Goal: Task Accomplishment & Management: Manage account settings

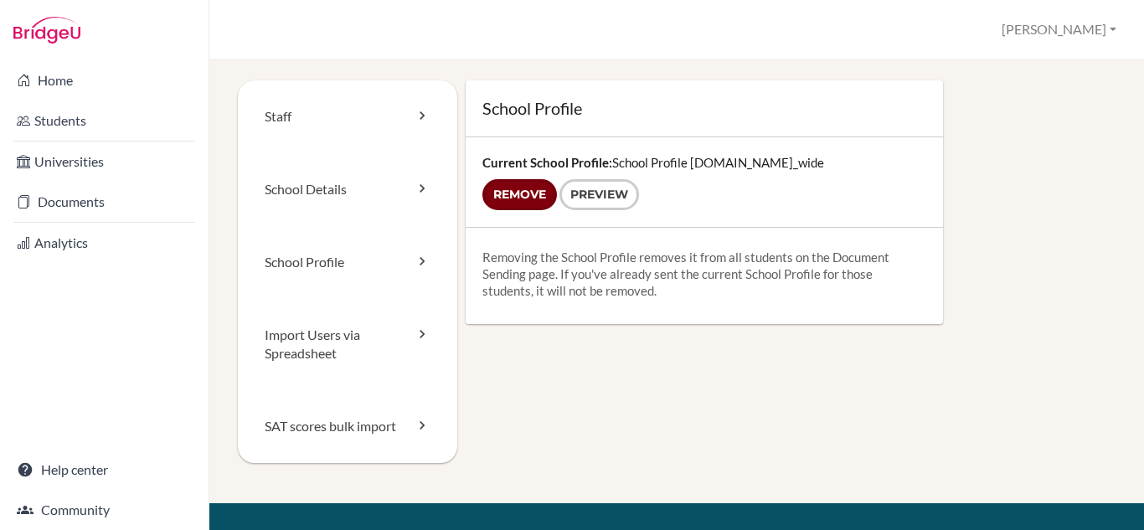
click at [504, 195] on input "Remove" at bounding box center [519, 194] width 75 height 31
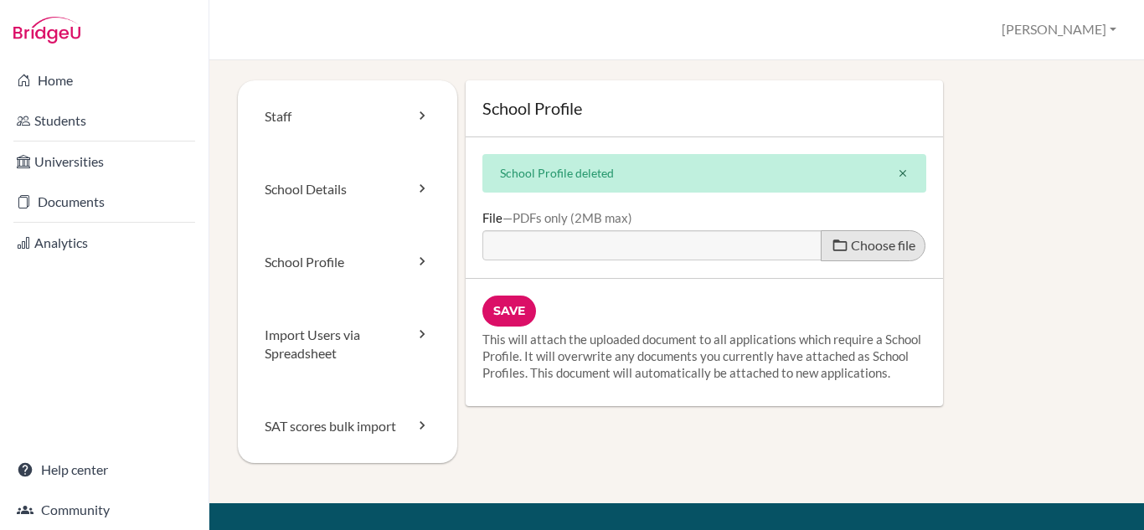
click at [838, 238] on label "Choose file" at bounding box center [873, 245] width 105 height 31
click at [738, 238] on input "Choose file" at bounding box center [610, 239] width 256 height 19
type input "C:\fakepath\RNS school profile Bridge U .pdf"
type input "RNS school profile Bridge U .pdf"
click at [513, 304] on input "Save" at bounding box center [509, 311] width 54 height 31
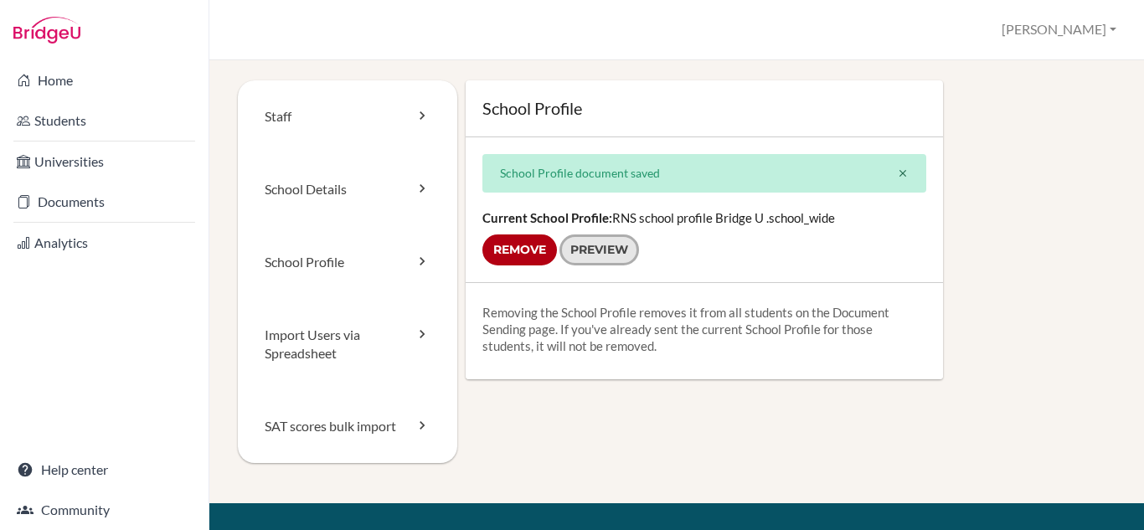
click at [592, 263] on link "Preview" at bounding box center [599, 249] width 80 height 31
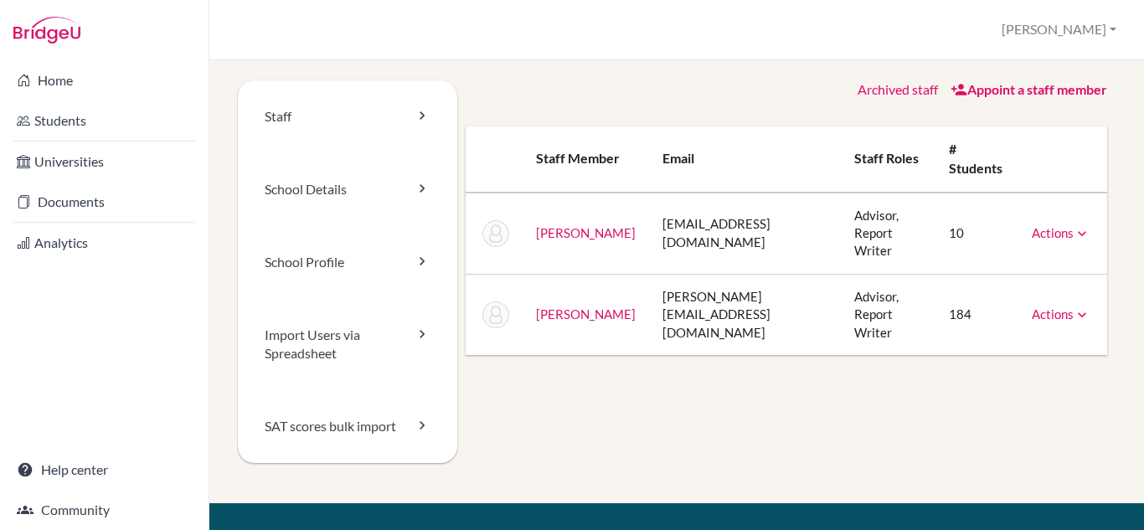
click at [343, 247] on link "School Profile" at bounding box center [347, 262] width 219 height 73
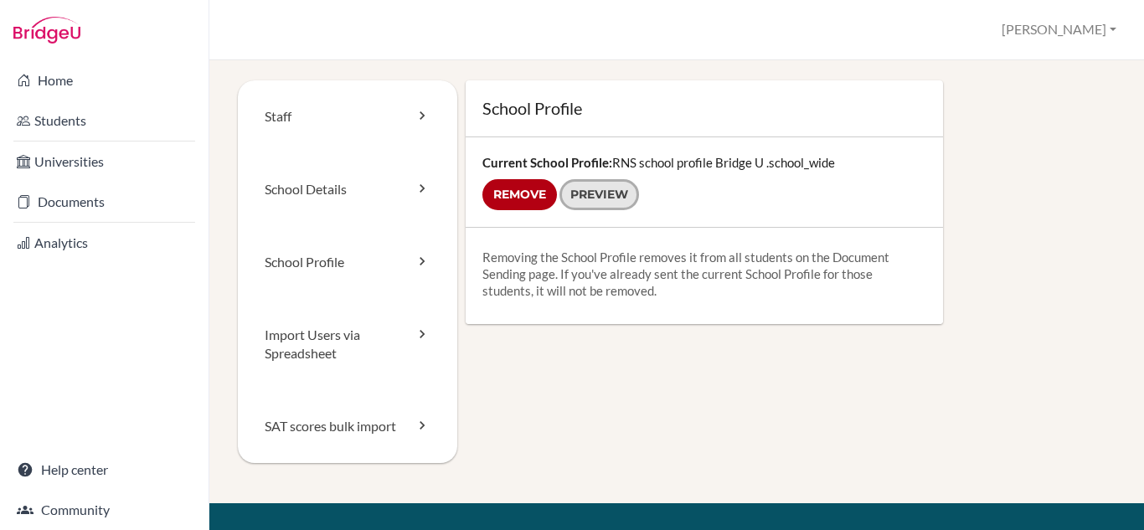
click at [615, 204] on link "Preview" at bounding box center [599, 194] width 80 height 31
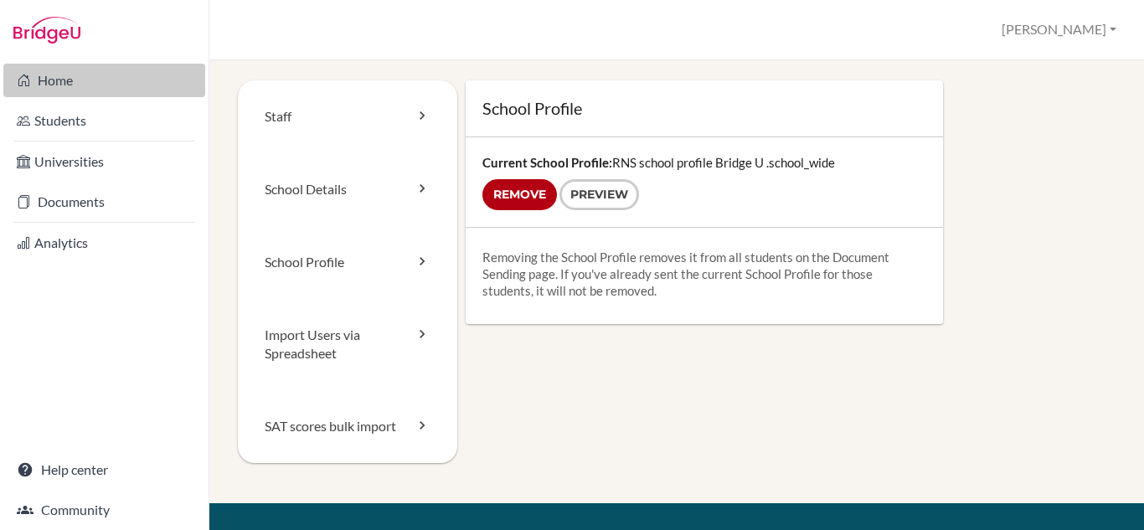
click at [68, 73] on link "Home" at bounding box center [104, 80] width 202 height 33
